Goal: Information Seeking & Learning: Find specific fact

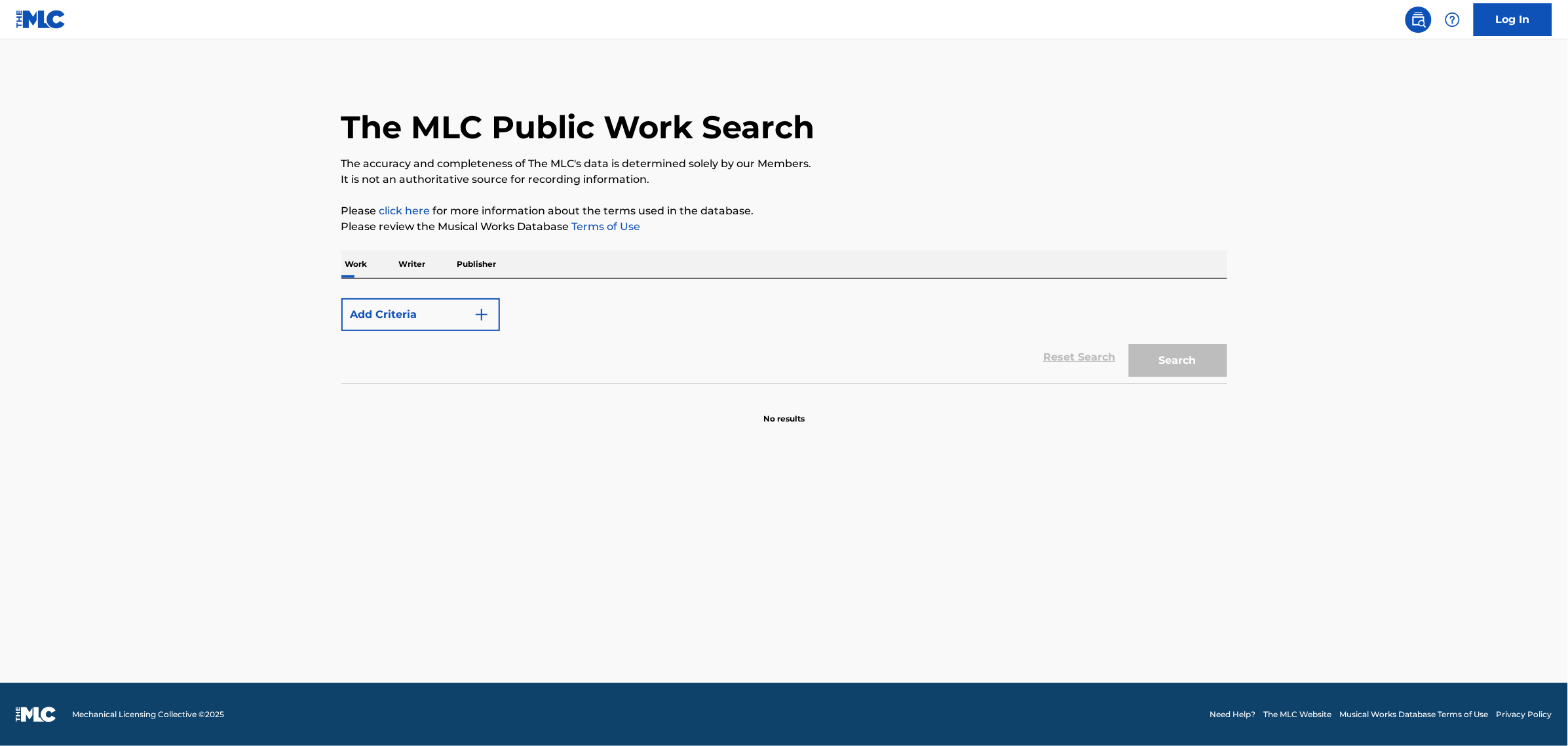
click at [1078, 368] on div "Reset Search Search" at bounding box center [785, 357] width 886 height 52
click at [1078, 364] on div "Reset Search Search" at bounding box center [785, 357] width 886 height 52
click at [1076, 355] on div "Reset Search Search" at bounding box center [785, 357] width 886 height 52
click at [447, 308] on button "Add Criteria" at bounding box center [421, 315] width 159 height 33
click at [484, 308] on img "Search Form" at bounding box center [482, 315] width 16 height 16
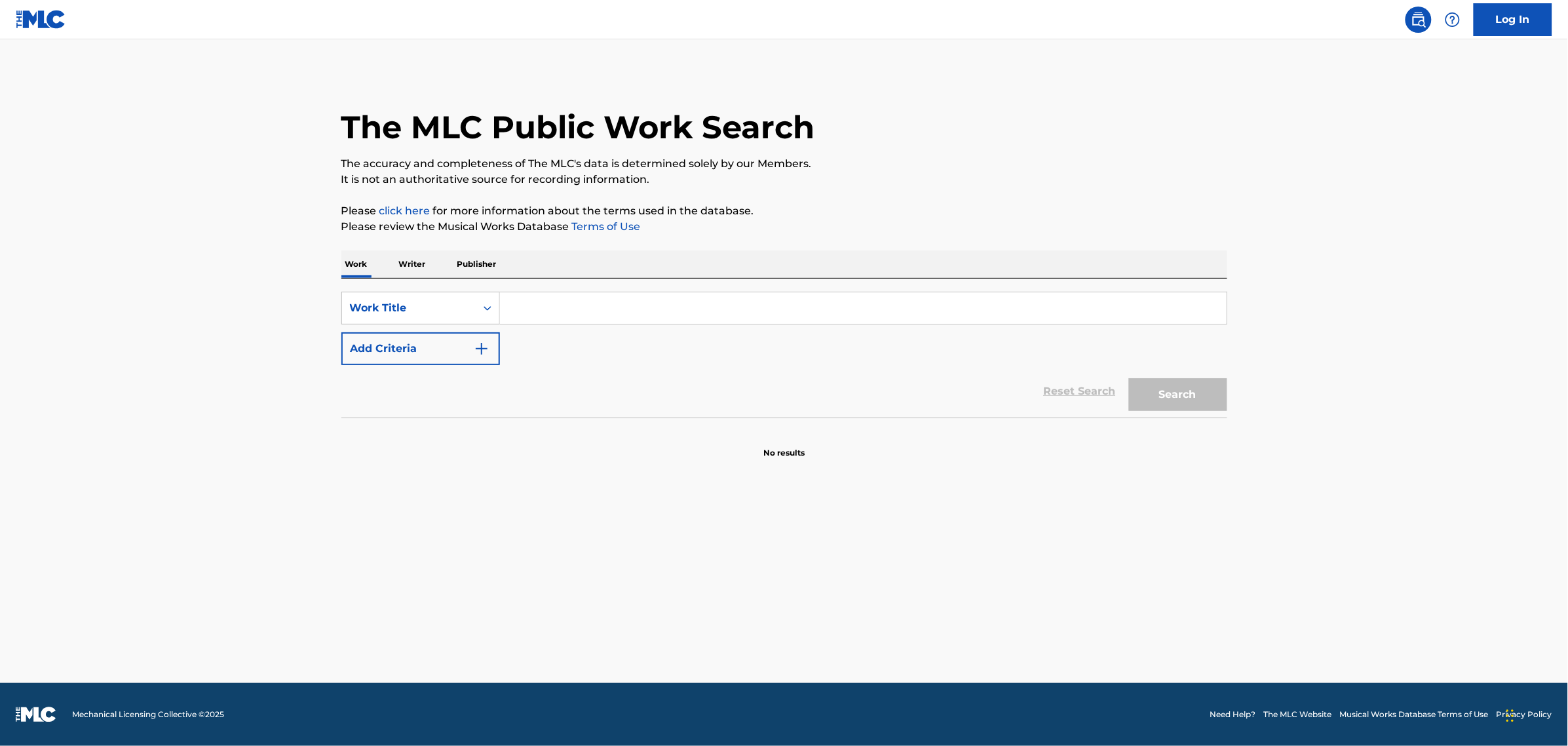
click at [569, 307] on input "Search Form" at bounding box center [863, 308] width 727 height 31
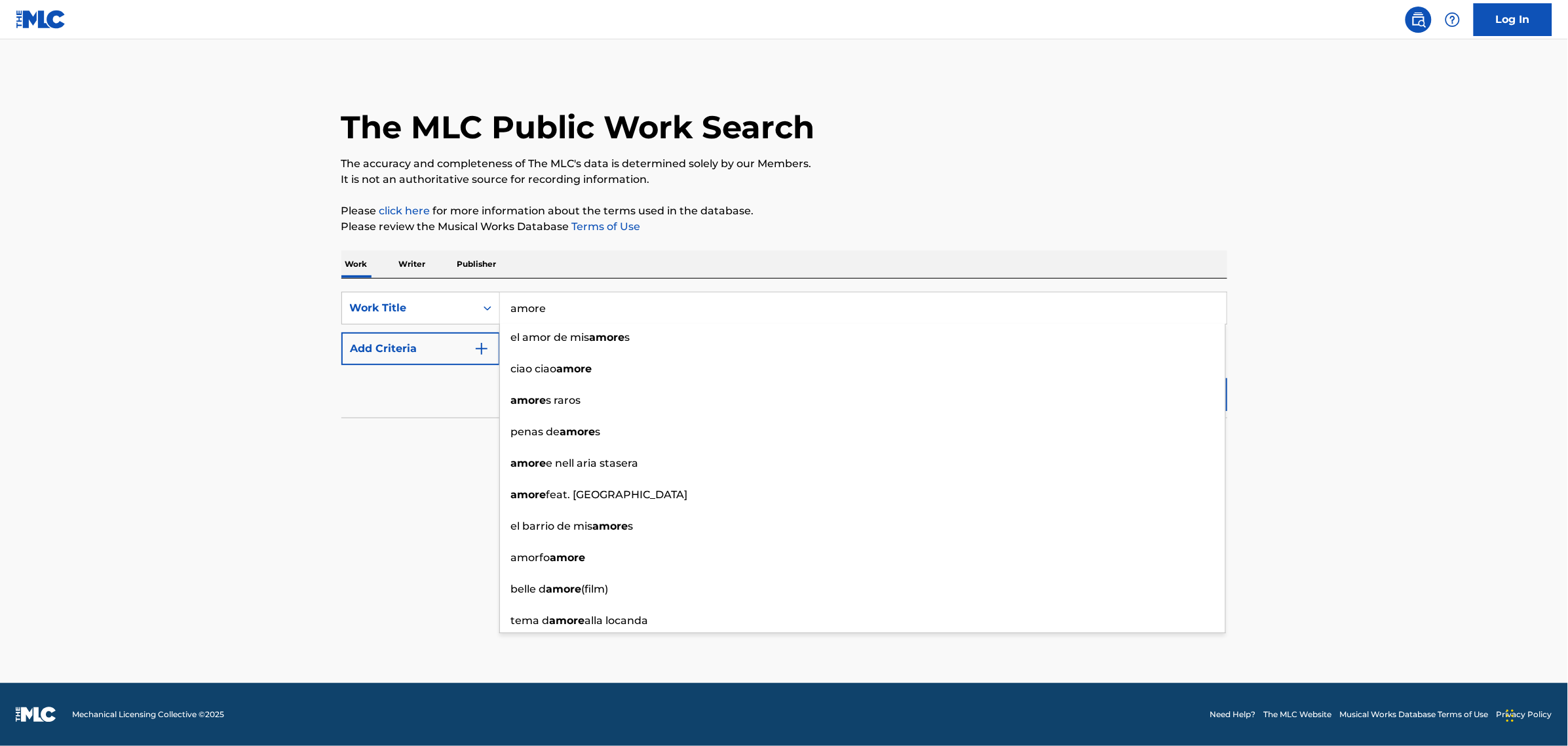
type input "amore"
drag, startPoint x: 382, startPoint y: 543, endPoint x: 423, endPoint y: 385, distance: 163.2
click at [385, 532] on main "The MLC Public Work Search The accuracy and completeness of The MLC's data is d…" at bounding box center [784, 361] width 1568 height 644
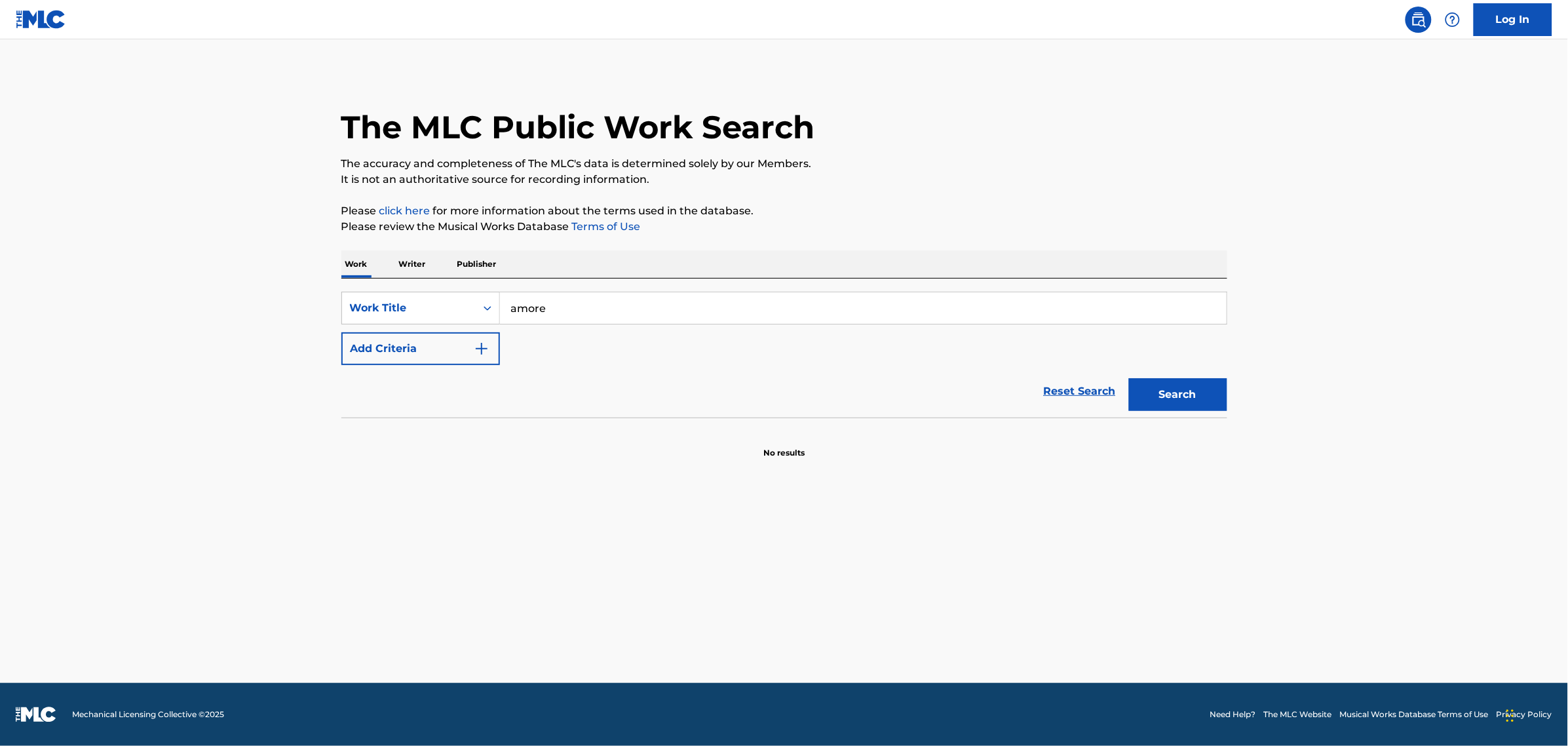
click at [431, 342] on button "Add Criteria" at bounding box center [421, 349] width 159 height 33
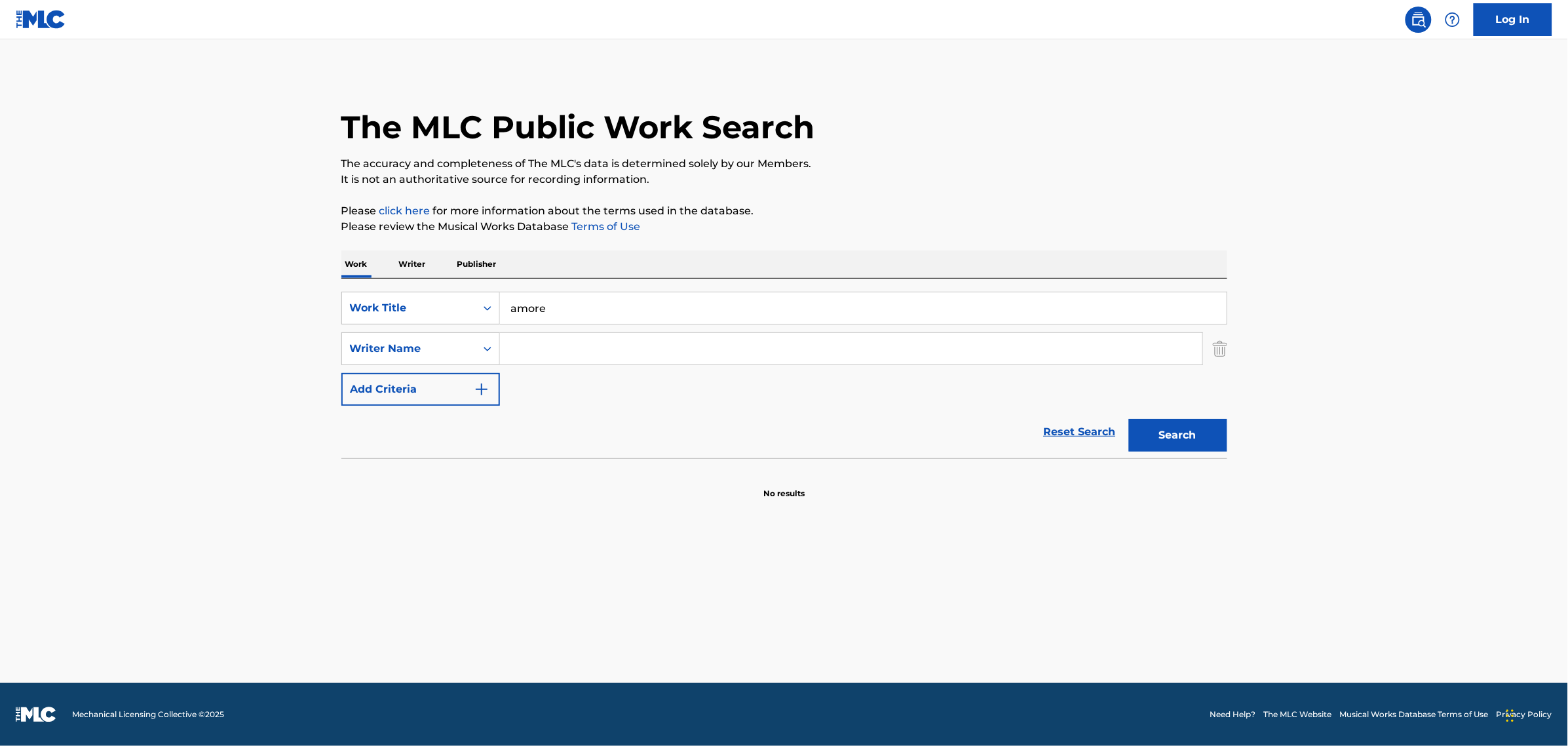
click at [585, 347] on input "Search Form" at bounding box center [852, 349] width 703 height 31
type input "javier"
click at [1129, 419] on button "Search" at bounding box center [1178, 435] width 98 height 33
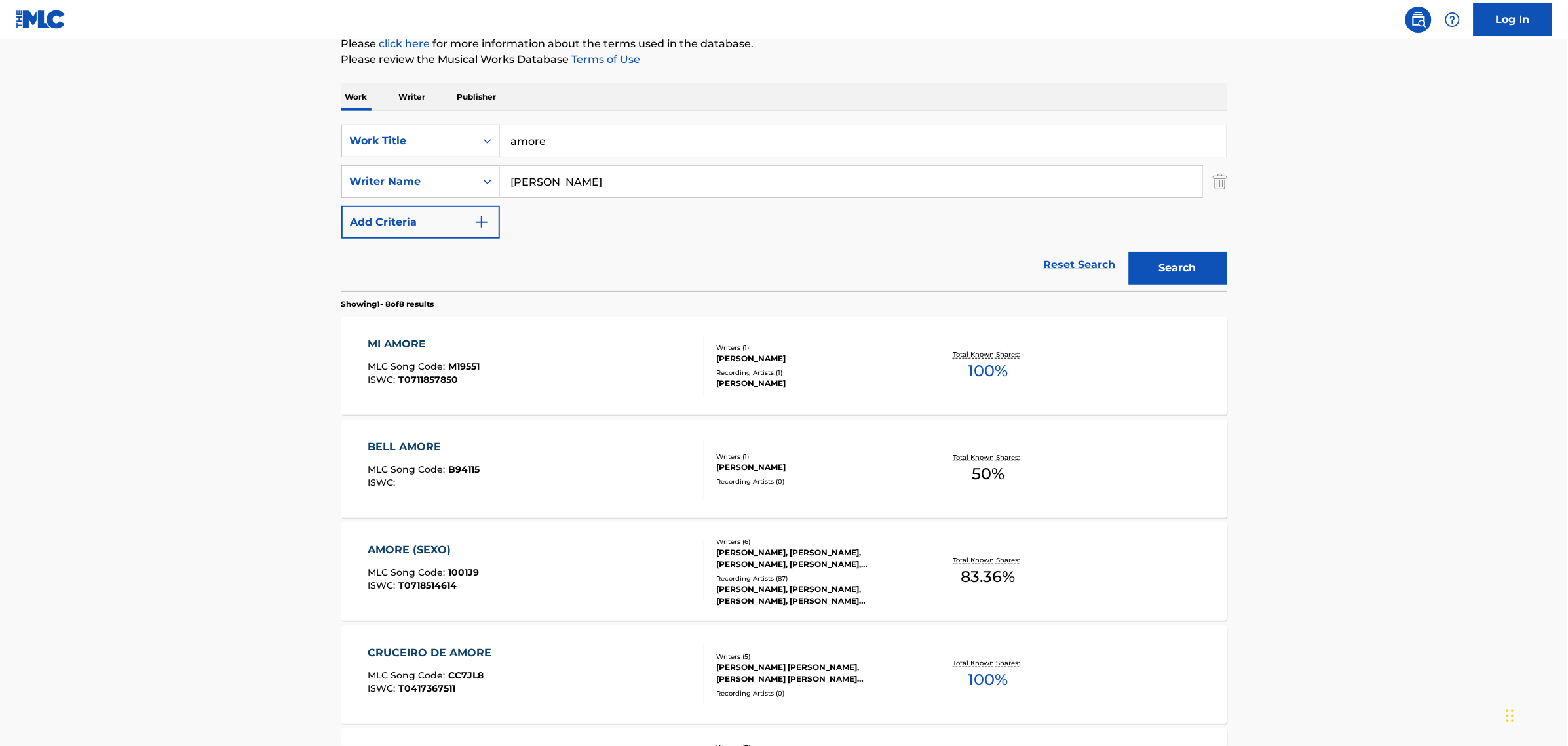
scroll to position [246, 0]
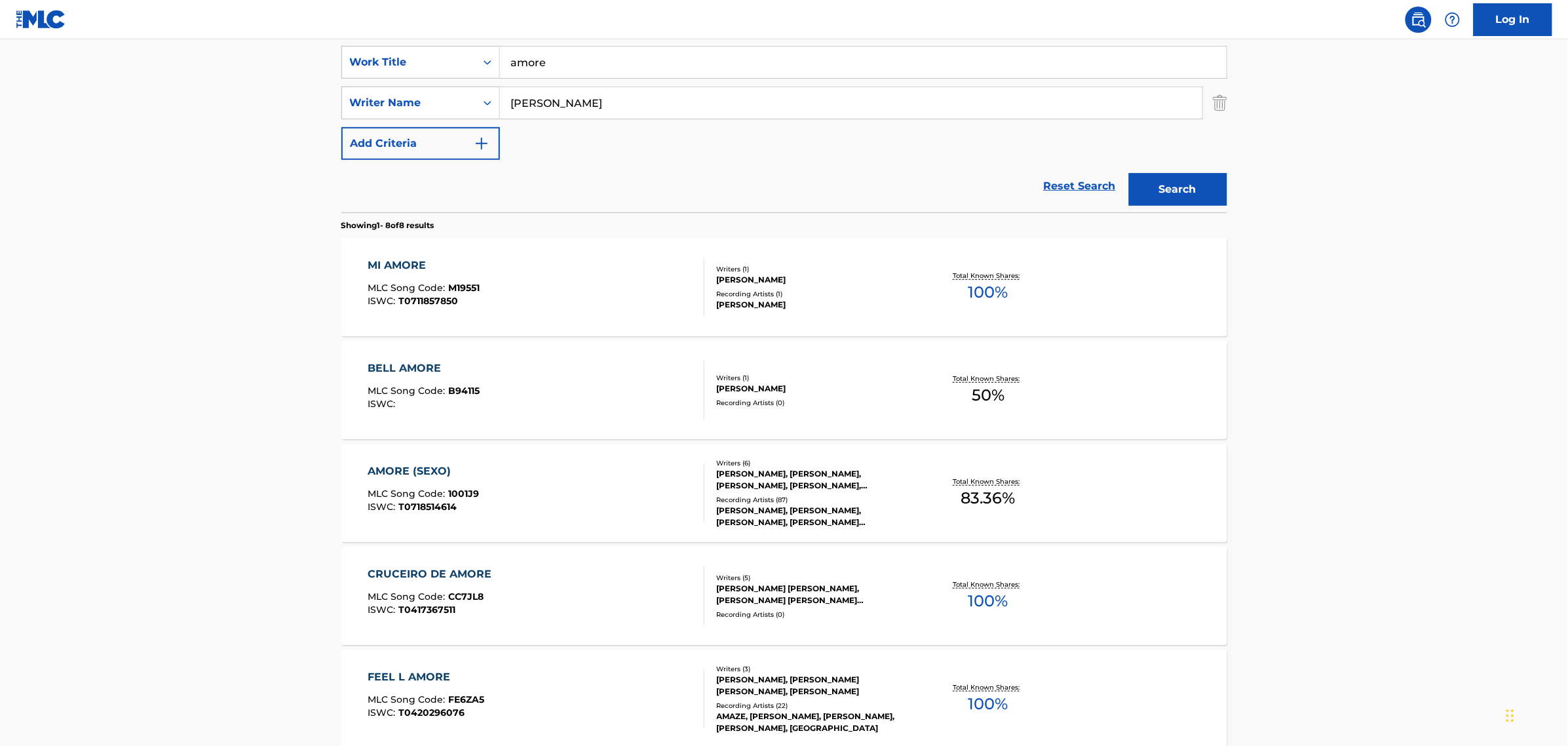
click at [564, 475] on div "AMORE (SEXO) MLC Song Code : 1001J9 ISWC : T0718514614" at bounding box center [536, 493] width 337 height 59
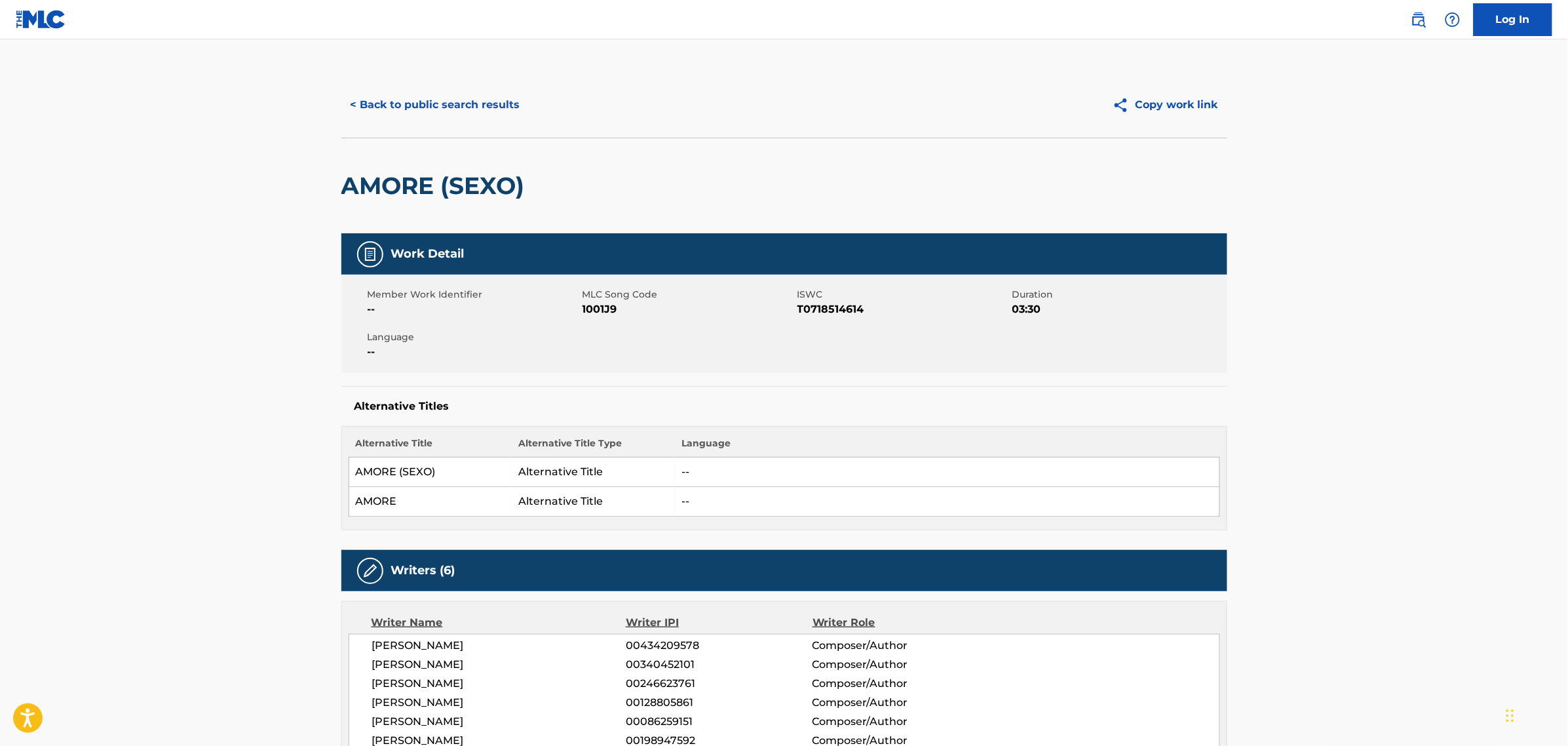
click at [1186, 92] on button "Copy work link" at bounding box center [1165, 105] width 124 height 33
